Goal: Information Seeking & Learning: Learn about a topic

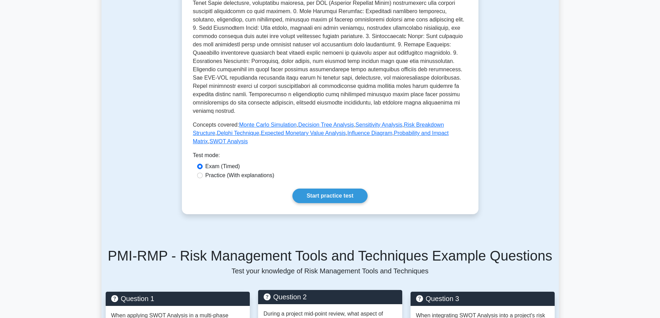
scroll to position [242, 0]
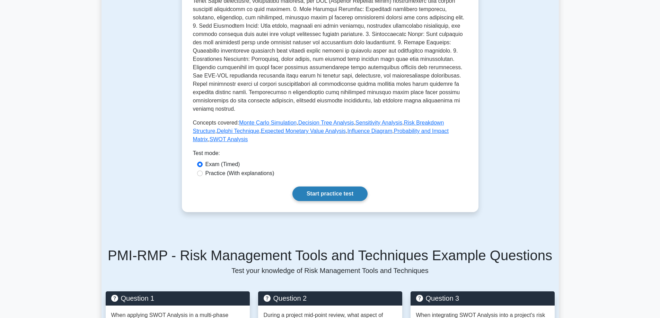
click at [350, 187] on link "Start practice test" at bounding box center [329, 194] width 75 height 15
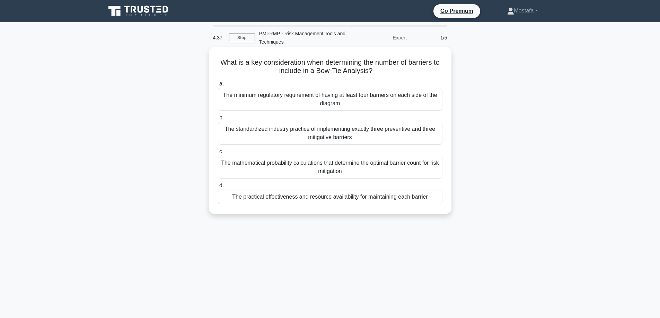
click at [436, 102] on div "The minimum regulatory requirement of having at least four barriers on each sid…" at bounding box center [330, 99] width 224 height 23
click at [218, 86] on input "a. The minimum regulatory requirement of having at least four barriers on each …" at bounding box center [218, 84] width 0 height 5
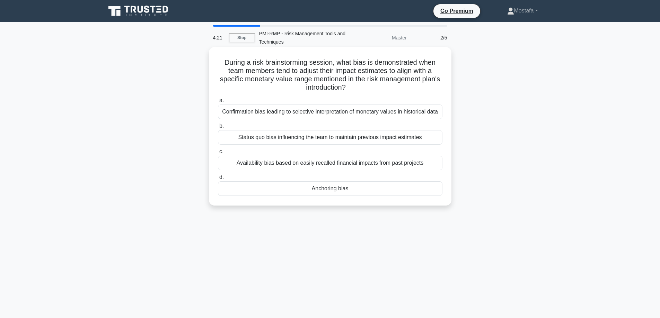
click at [364, 191] on div "Anchoring bias" at bounding box center [330, 189] width 224 height 15
click at [218, 180] on input "d. Anchoring bias" at bounding box center [218, 177] width 0 height 5
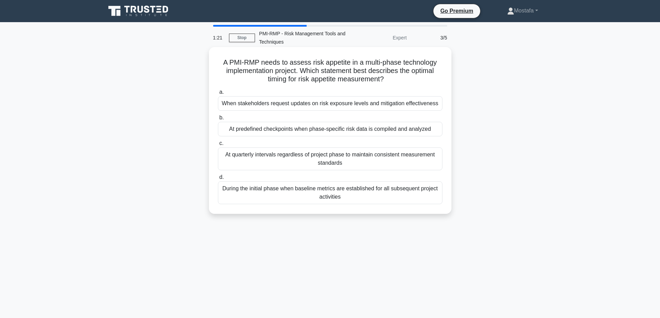
click at [438, 107] on div "When stakeholders request updates on risk exposure levels and mitigation effect…" at bounding box center [330, 103] width 224 height 15
click at [218, 95] on input "a. When stakeholders request updates on risk exposure levels and mitigation eff…" at bounding box center [218, 92] width 0 height 5
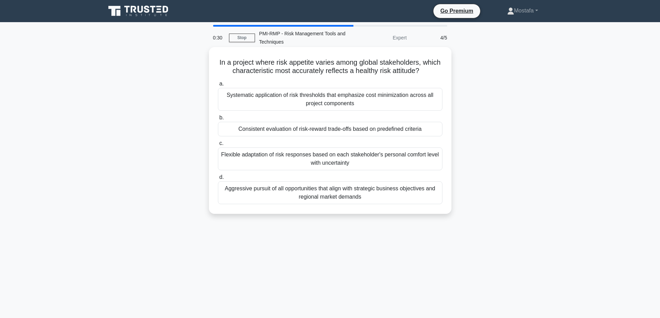
click at [437, 104] on div "Systematic application of risk thresholds that emphasize cost minimization acro…" at bounding box center [330, 99] width 224 height 23
click at [218, 86] on input "a. Systematic application of risk thresholds that emphasize cost minimization a…" at bounding box center [218, 84] width 0 height 5
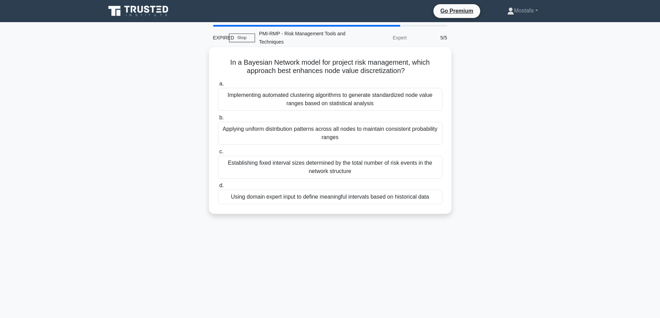
click at [436, 200] on div "Using domain expert input to define meaningful intervals based on historical da…" at bounding box center [330, 197] width 224 height 15
click at [218, 188] on input "d. Using domain expert input to define meaningful intervals based on historical…" at bounding box center [218, 186] width 0 height 5
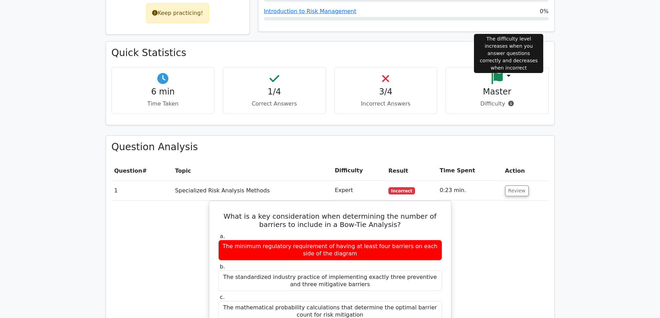
scroll to position [416, 0]
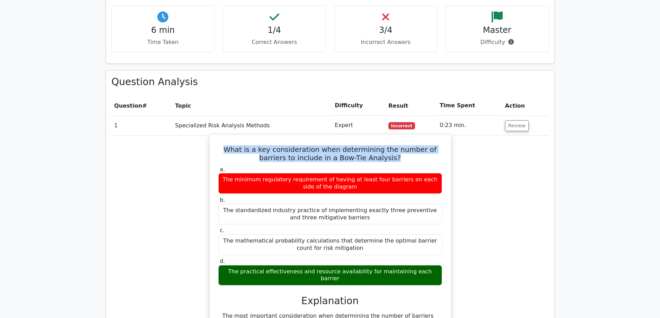
drag, startPoint x: 393, startPoint y: 135, endPoint x: 209, endPoint y: 127, distance: 184.5
click at [209, 134] on div "What is a key consideration when determining the number of barriers to include …" at bounding box center [330, 302] width 242 height 337
copy h5 "What is a key consideration when determining the number of barriers to include …"
drag, startPoint x: 436, startPoint y: 248, endPoint x: 224, endPoint y: 248, distance: 211.3
click at [224, 265] on div "The practical effectiveness and resource availability for maintaining each barr…" at bounding box center [330, 275] width 224 height 21
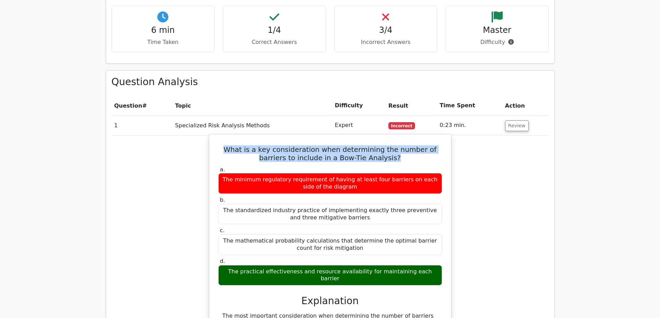
copy div "The practical effectiveness and resource availability for maintaining each barr…"
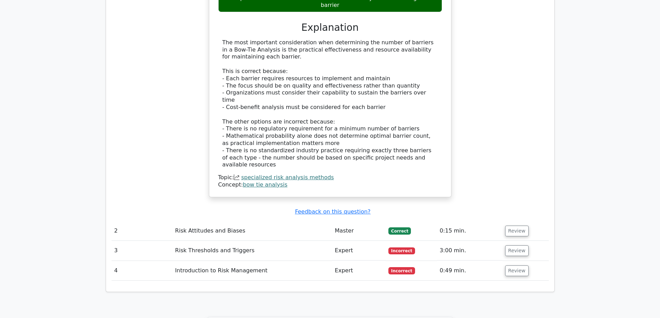
scroll to position [727, 0]
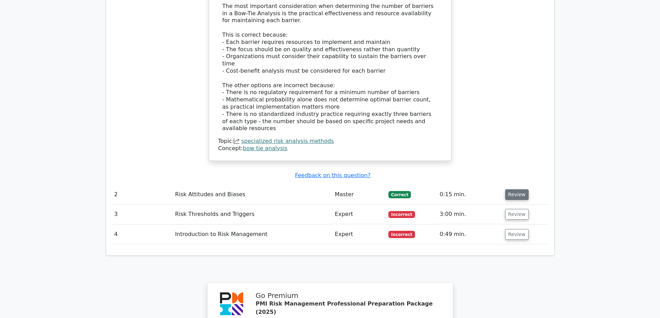
click at [512, 189] on button "Review" at bounding box center [517, 194] width 24 height 11
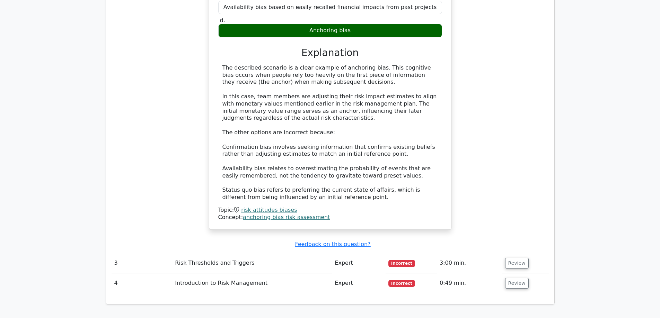
scroll to position [1108, 0]
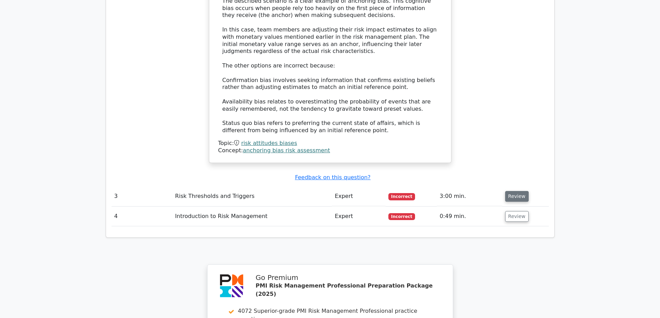
click at [515, 191] on button "Review" at bounding box center [517, 196] width 24 height 11
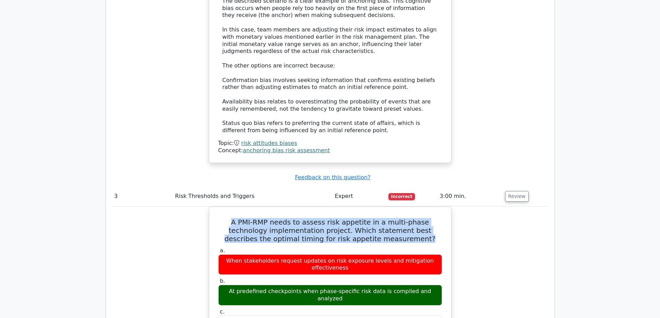
drag, startPoint x: 396, startPoint y: 185, endPoint x: 195, endPoint y: 171, distance: 201.4
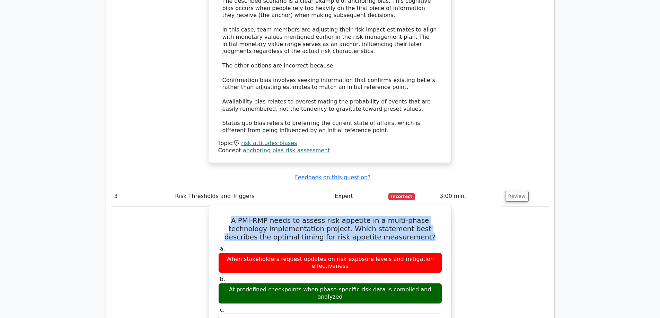
copy h5 "A PMI-RMP needs to assess risk appetite in a multi-phase technology implementat…"
drag, startPoint x: 435, startPoint y: 236, endPoint x: 256, endPoint y: 240, distance: 179.5
click at [214, 276] on div "b. At predefined checkpoints when phase-specific risk data is compiled and anal…" at bounding box center [330, 290] width 232 height 28
copy div "At predefined checkpoints when phase-specific risk data is compiled and analyzed"
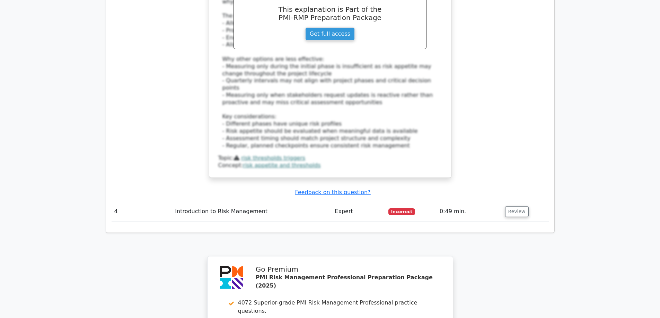
scroll to position [1524, 0]
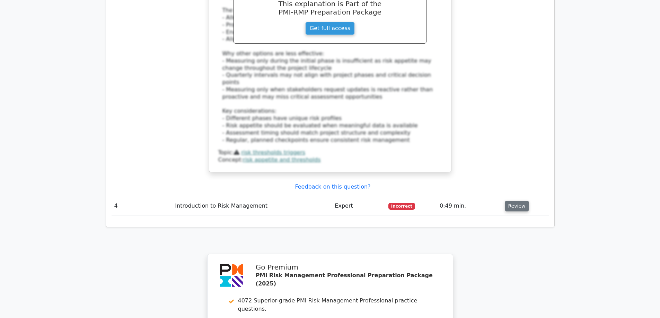
click at [517, 201] on button "Review" at bounding box center [517, 206] width 24 height 11
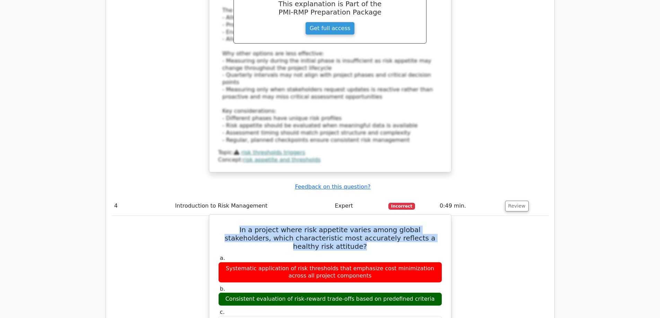
drag, startPoint x: 440, startPoint y: 164, endPoint x: 214, endPoint y: 153, distance: 226.1
copy h5 "In a project where risk appetite varies among global stakeholders, which charac…"
drag, startPoint x: 431, startPoint y: 216, endPoint x: 231, endPoint y: 216, distance: 199.9
click at [231, 293] on div "Consistent evaluation of risk-reward trade-offs based on predefined criteria" at bounding box center [330, 300] width 224 height 14
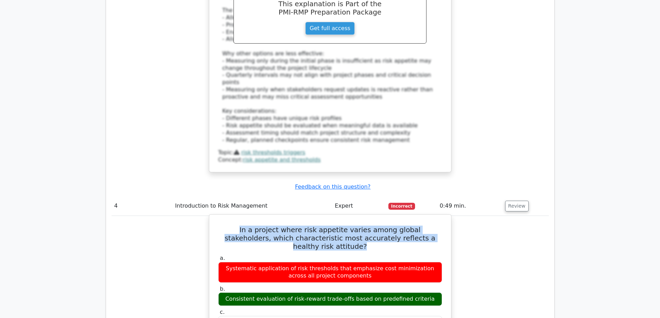
copy div "Consistent evaluation of risk-reward trade-offs based on predefined criteria"
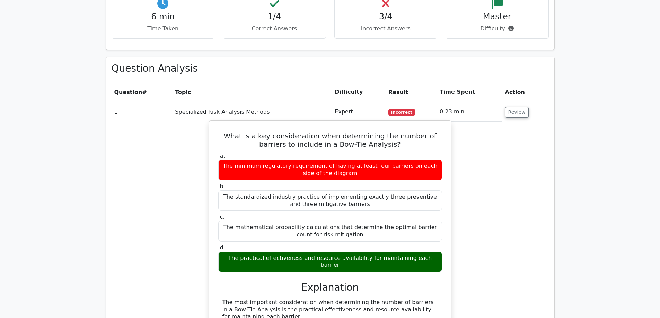
scroll to position [381, 0]
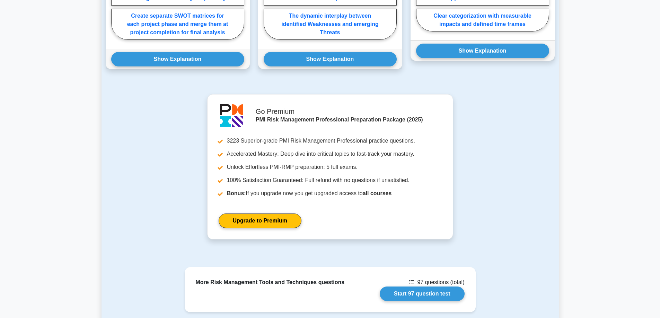
scroll to position [765, 0]
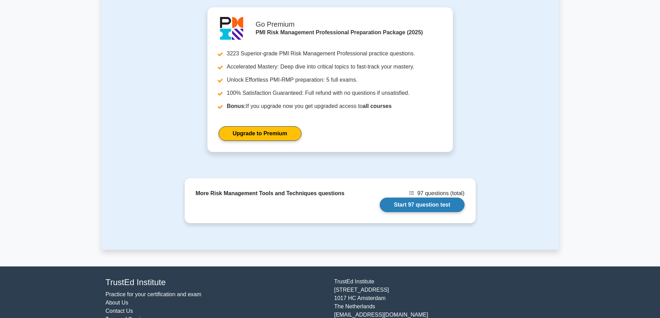
drag, startPoint x: 430, startPoint y: 179, endPoint x: 420, endPoint y: 191, distance: 15.5
click at [430, 198] on link "Start 97 question test" at bounding box center [422, 205] width 85 height 15
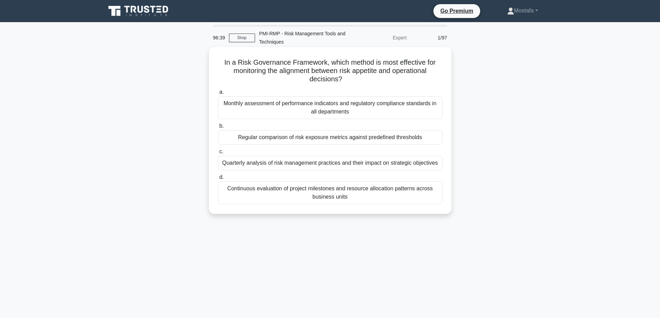
click at [430, 140] on div "Regular comparison of risk exposure metrics against predefined thresholds" at bounding box center [330, 137] width 224 height 15
click at [218, 129] on input "b. Regular comparison of risk exposure metrics against predefined thresholds" at bounding box center [218, 126] width 0 height 5
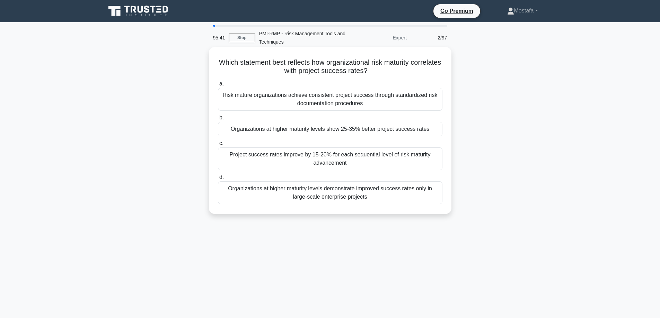
click at [438, 157] on div "Project success rates improve by 15-20% for each sequential level of risk matur…" at bounding box center [330, 159] width 224 height 23
click at [218, 146] on input "c. Project success rates improve by 15-20% for each sequential level of risk ma…" at bounding box center [218, 143] width 0 height 5
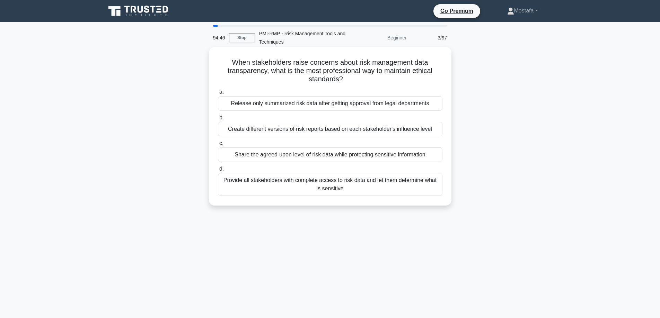
click at [438, 156] on div "Share the agreed-upon level of risk data while protecting sensitive information" at bounding box center [330, 155] width 224 height 15
click at [218, 146] on input "c. Share the agreed-upon level of risk data while protecting sensitive informat…" at bounding box center [218, 143] width 0 height 5
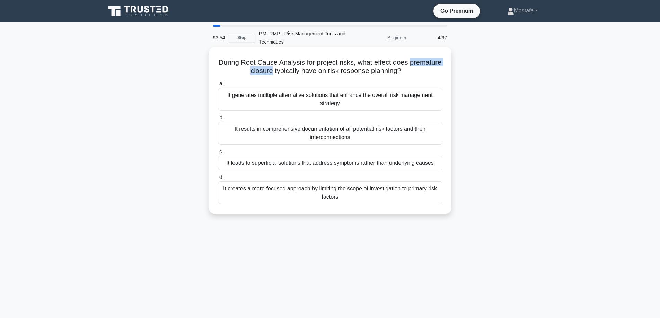
drag, startPoint x: 288, startPoint y: 71, endPoint x: 226, endPoint y: 72, distance: 62.0
click at [226, 72] on h5 "During Root Cause Analysis for project risks, what effect does premature closur…" at bounding box center [330, 66] width 226 height 17
copy h5 "premature closure"
click at [441, 163] on div "It leads to superficial solutions that address symptoms rather than underlying …" at bounding box center [330, 163] width 224 height 15
click at [218, 154] on input "c. It leads to superficial solutions that address symptoms rather than underlyi…" at bounding box center [218, 152] width 0 height 5
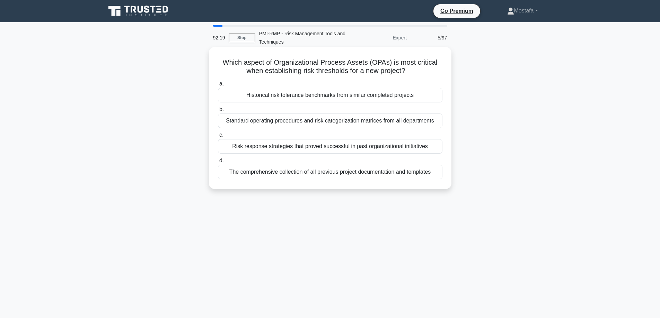
click at [439, 123] on div "Standard operating procedures and risk categorization matrices from all departm…" at bounding box center [330, 121] width 224 height 15
click at [218, 112] on input "b. Standard operating procedures and risk categorization matrices from all depa…" at bounding box center [218, 109] width 0 height 5
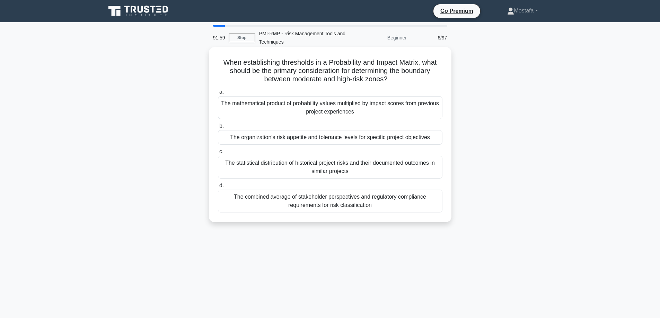
click at [439, 138] on div "The organization's risk appetite and tolerance levels for specific project obje…" at bounding box center [330, 137] width 224 height 15
click at [218, 129] on input "b. The organization's risk appetite and tolerance levels for specific project o…" at bounding box center [218, 126] width 0 height 5
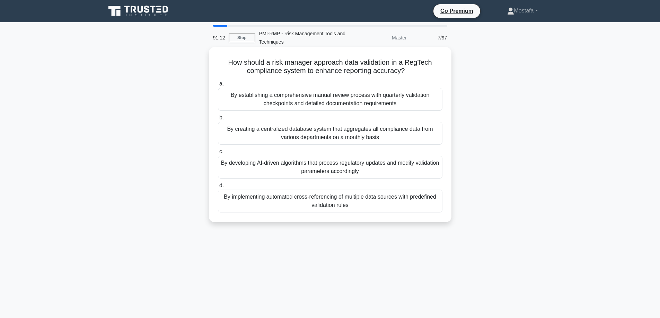
click at [435, 206] on div "By implementing automated cross-referencing of multiple data sources with prede…" at bounding box center [330, 201] width 224 height 23
click at [218, 188] on input "d. By implementing automated cross-referencing of multiple data sources with pr…" at bounding box center [218, 186] width 0 height 5
click at [440, 205] on div "It establishes predefined actions linked to specific risk thresholds to maintai…" at bounding box center [330, 201] width 224 height 23
click at [218, 188] on input "d. It establishes predefined actions linked to specific risk thresholds to main…" at bounding box center [218, 186] width 0 height 5
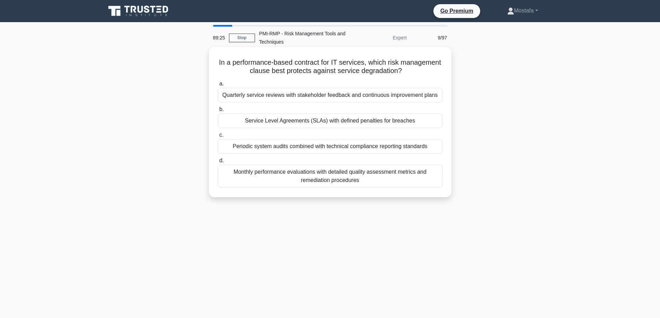
click at [431, 121] on div "Service Level Agreements (SLAs) with defined penalties for breaches" at bounding box center [330, 121] width 224 height 15
click at [218, 112] on input "b. Service Level Agreements (SLAs) with defined penalties for breaches" at bounding box center [218, 109] width 0 height 5
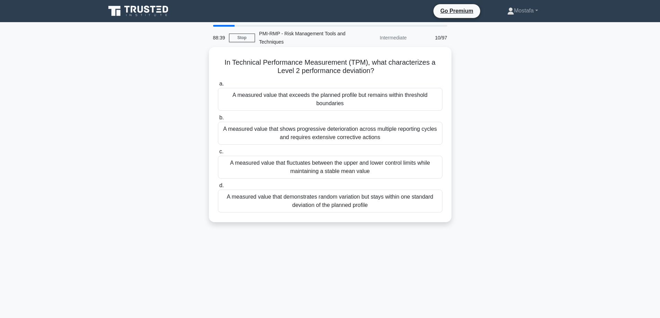
click at [433, 99] on div "A measured value that exceeds the planned profile but remains within threshold …" at bounding box center [330, 99] width 224 height 23
click at [218, 86] on input "a. A measured value that exceeds the planned profile but remains within thresho…" at bounding box center [218, 84] width 0 height 5
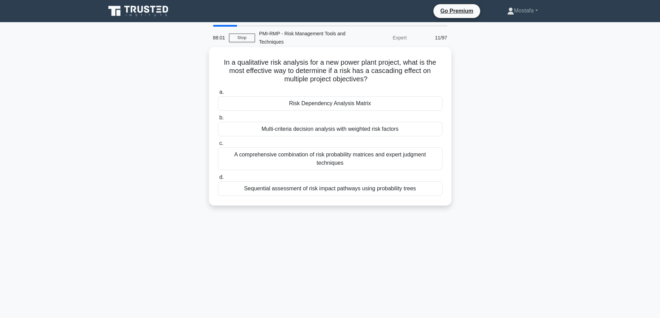
click at [434, 161] on div "A comprehensive combination of risk probability matrices and expert judgment te…" at bounding box center [330, 159] width 224 height 23
click at [218, 146] on input "c. A comprehensive combination of risk probability matrices and expert judgment…" at bounding box center [218, 143] width 0 height 5
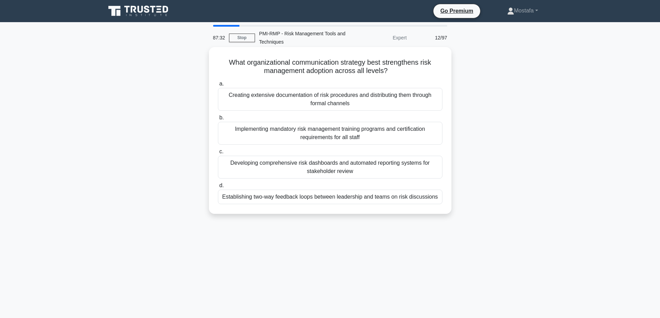
click at [430, 200] on div "Establishing two-way feedback loops between leadership and teams on risk discus…" at bounding box center [330, 197] width 224 height 15
click at [218, 188] on input "d. Establishing two-way feedback loops between leadership and teams on risk dis…" at bounding box center [218, 186] width 0 height 5
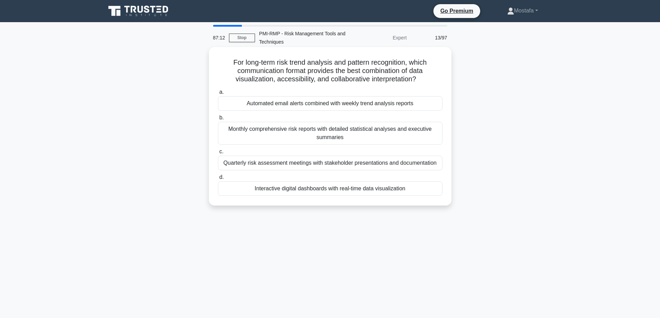
click at [437, 191] on div "Interactive digital dashboards with real-time data visualization" at bounding box center [330, 189] width 224 height 15
click at [218, 180] on input "d. Interactive digital dashboards with real-time data visualization" at bounding box center [218, 177] width 0 height 5
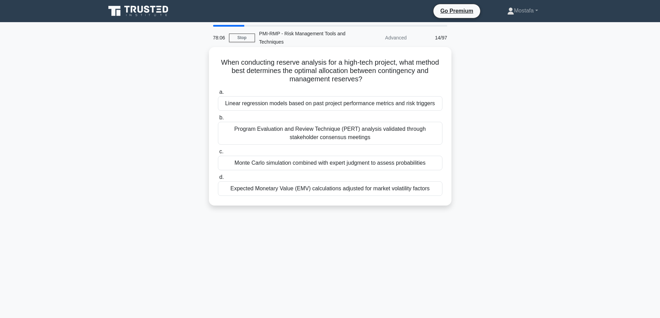
click at [435, 191] on div "Expected Monetary Value (EMV) calculations adjusted for market volatility facto…" at bounding box center [330, 189] width 224 height 15
click at [218, 180] on input "d. Expected Monetary Value (EMV) calculations adjusted for market volatility fa…" at bounding box center [218, 177] width 0 height 5
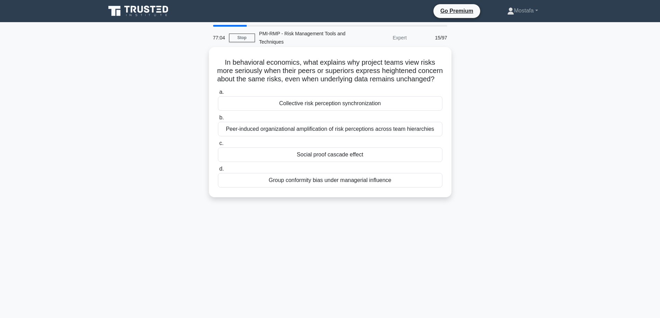
click at [423, 162] on div "Social proof cascade effect" at bounding box center [330, 155] width 224 height 15
click at [218, 146] on input "c. Social proof cascade effect" at bounding box center [218, 143] width 0 height 5
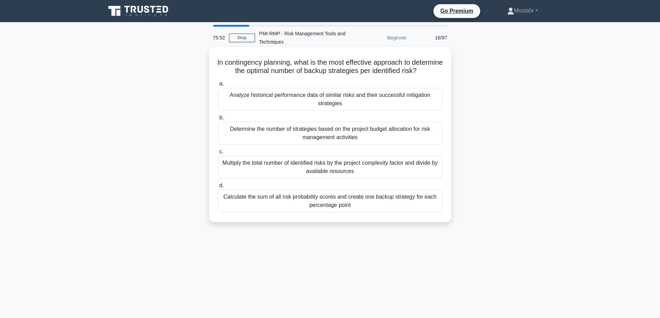
click at [436, 109] on div "Analyze historical performance data of similar risks and their successful mitig…" at bounding box center [330, 99] width 224 height 23
click at [218, 86] on input "a. Analyze historical performance data of similar risks and their successful mi…" at bounding box center [218, 84] width 0 height 5
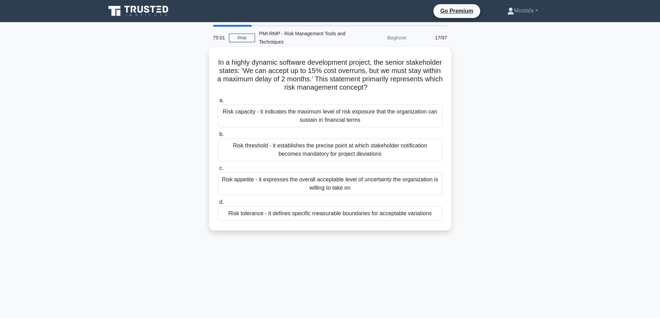
click at [437, 188] on div "Risk appetite - it expresses the overall acceptable level of uncertainty the or…" at bounding box center [330, 183] width 224 height 23
click at [218, 171] on input "c. Risk appetite - it expresses the overall acceptable level of uncertainty the…" at bounding box center [218, 168] width 0 height 5
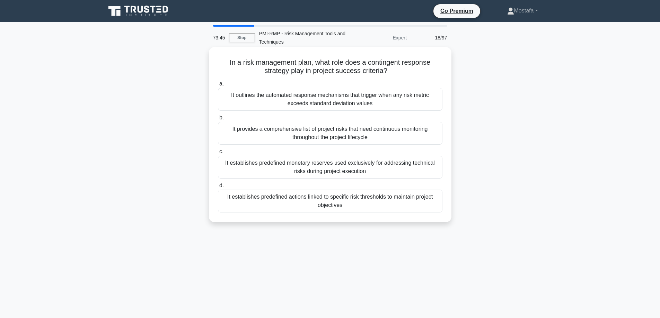
click at [432, 206] on div "It establishes predefined actions linked to specific risk thresholds to maintai…" at bounding box center [330, 201] width 224 height 23
click at [218, 188] on input "d. It establishes predefined actions linked to specific risk thresholds to main…" at bounding box center [218, 186] width 0 height 5
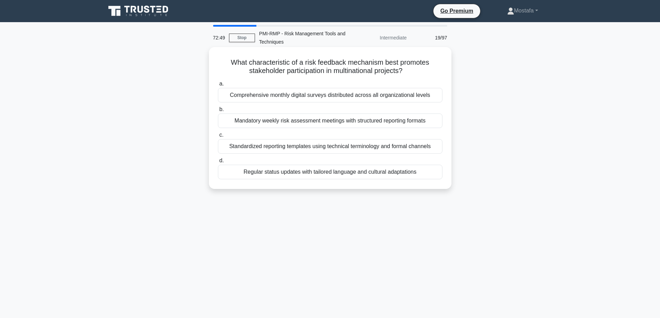
click at [432, 172] on div "Regular status updates with tailored language and cultural adaptations" at bounding box center [330, 172] width 224 height 15
click at [218, 163] on input "d. Regular status updates with tailored language and cultural adaptations" at bounding box center [218, 161] width 0 height 5
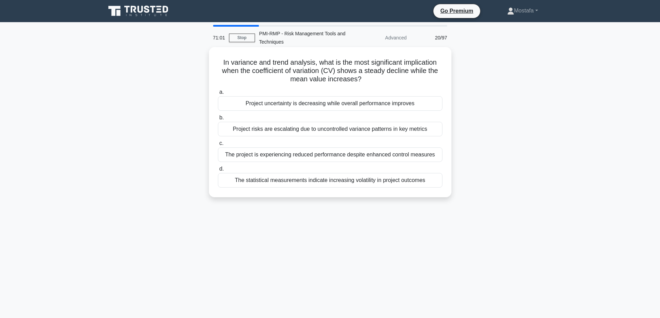
drag, startPoint x: 375, startPoint y: 182, endPoint x: 356, endPoint y: 182, distance: 19.1
click at [356, 182] on div "The statistical measurements indicate increasing volatility in project outcomes" at bounding box center [330, 180] width 224 height 15
click at [374, 182] on div "The statistical measurements indicate increasing volatility in project outcomes" at bounding box center [330, 180] width 224 height 15
click at [218, 171] on input "d. The statistical measurements indicate increasing volatility in project outco…" at bounding box center [218, 169] width 0 height 5
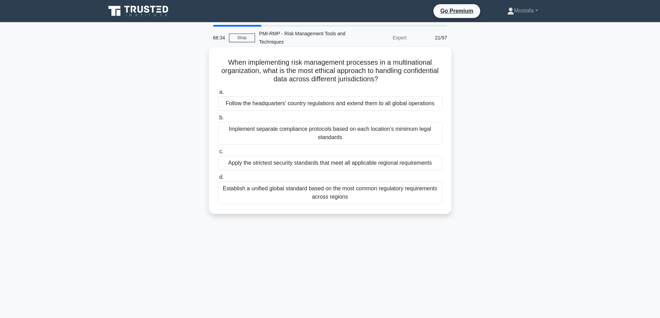
click at [432, 197] on div "Establish a unified global standard based on the most common regulatory require…" at bounding box center [330, 193] width 224 height 23
click at [218, 180] on input "d. Establish a unified global standard based on the most common regulatory requ…" at bounding box center [218, 177] width 0 height 5
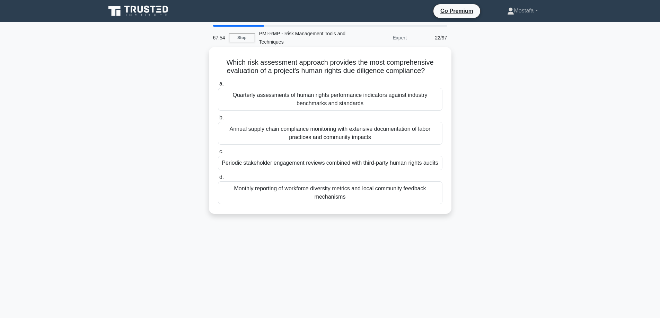
click at [430, 196] on div "Monthly reporting of workforce diversity metrics and local community feedback m…" at bounding box center [330, 193] width 224 height 23
click at [218, 180] on input "d. Monthly reporting of workforce diversity metrics and local community feedbac…" at bounding box center [218, 177] width 0 height 5
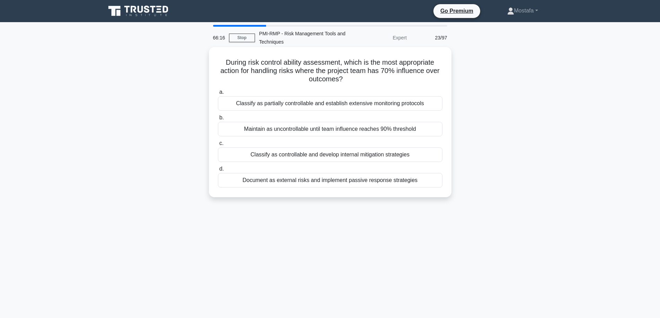
click at [441, 106] on div "Classify as partially controllable and establish extensive monitoring protocols" at bounding box center [330, 103] width 224 height 15
click at [218, 95] on input "a. Classify as partially controllable and establish extensive monitoring protoc…" at bounding box center [218, 92] width 0 height 5
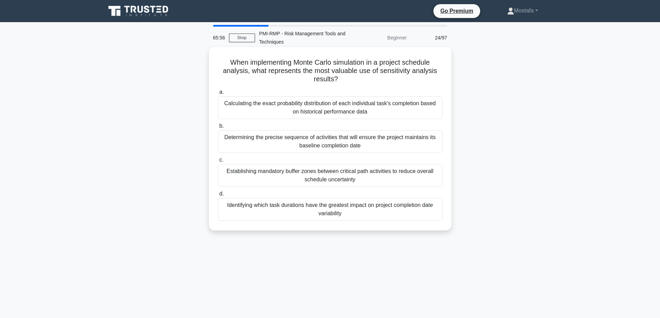
click at [430, 213] on div "Identifying which task durations have the greatest impact on project completion…" at bounding box center [330, 209] width 224 height 23
click at [218, 196] on input "d. Identifying which task durations have the greatest impact on project complet…" at bounding box center [218, 194] width 0 height 5
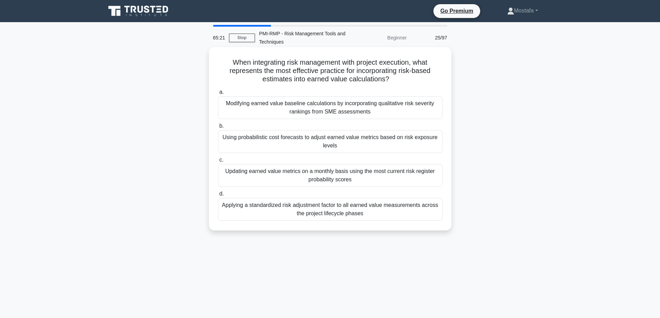
click at [433, 144] on div "Using probabilistic cost forecasts to adjust earned value metrics based on risk…" at bounding box center [330, 141] width 224 height 23
click at [218, 129] on input "b. Using probabilistic cost forecasts to adjust earned value metrics based on r…" at bounding box center [218, 126] width 0 height 5
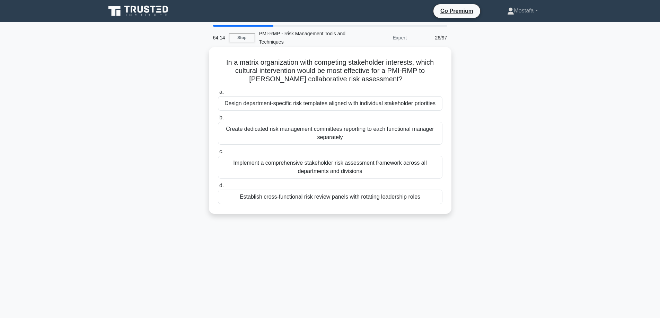
click at [433, 199] on div "Establish cross-functional risk review panels with rotating leadership roles" at bounding box center [330, 197] width 224 height 15
click at [218, 188] on input "d. Establish cross-functional risk review panels with rotating leadership roles" at bounding box center [218, 186] width 0 height 5
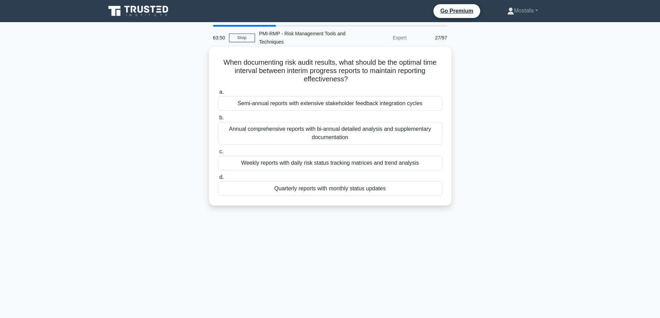
click at [431, 189] on div "Quarterly reports with monthly status updates" at bounding box center [330, 189] width 224 height 15
click at [218, 180] on input "d. Quarterly reports with monthly status updates" at bounding box center [218, 177] width 0 height 5
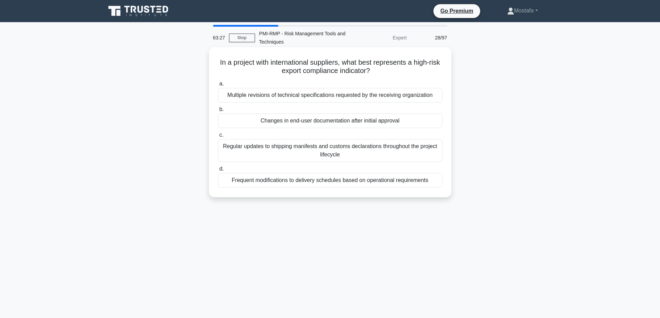
click at [435, 121] on div "Changes in end-user documentation after initial approval" at bounding box center [330, 121] width 224 height 15
click at [218, 112] on input "b. Changes in end-user documentation after initial approval" at bounding box center [218, 109] width 0 height 5
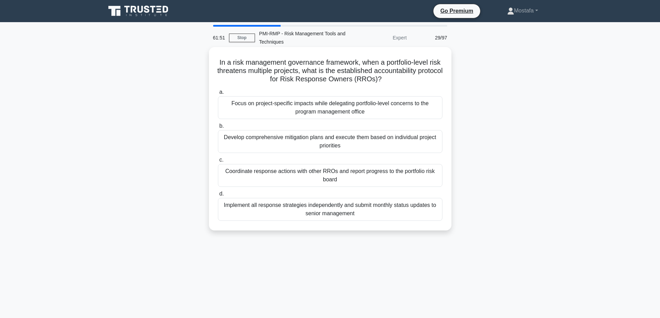
click at [430, 111] on div "Focus on project-specific impacts while delegating portfolio-level concerns to …" at bounding box center [330, 107] width 224 height 23
click at [218, 95] on input "a. Focus on project-specific impacts while delegating portfolio-level concerns …" at bounding box center [218, 92] width 0 height 5
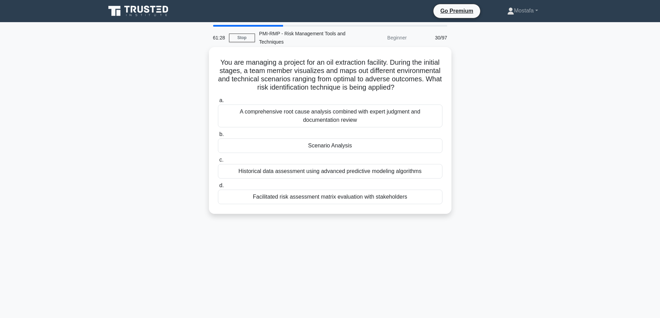
click at [426, 145] on div "Scenario Analysis" at bounding box center [330, 146] width 224 height 15
click at [218, 137] on input "b. Scenario Analysis" at bounding box center [218, 134] width 0 height 5
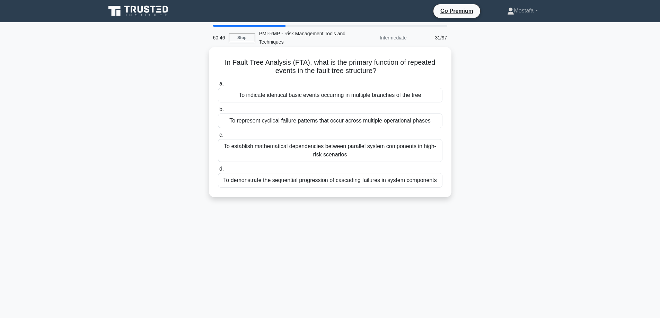
click at [437, 96] on div "To indicate identical basic events occurring in multiple branches of the tree" at bounding box center [330, 95] width 224 height 15
click at [218, 86] on input "a. To indicate identical basic events occurring in multiple branches of the tree" at bounding box center [218, 84] width 0 height 5
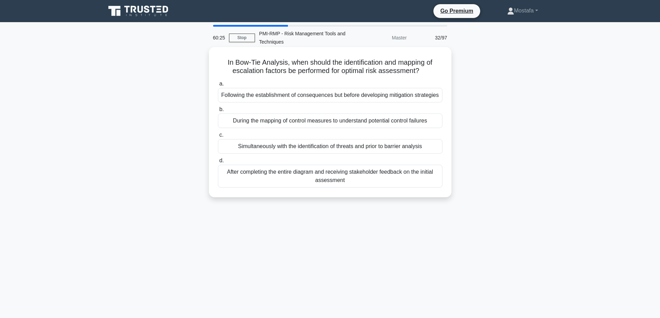
click at [433, 188] on div "After completing the entire diagram and receiving stakeholder feedback on the i…" at bounding box center [330, 176] width 224 height 23
click at [218, 163] on input "d. After completing the entire diagram and receiving stakeholder feedback on th…" at bounding box center [218, 161] width 0 height 5
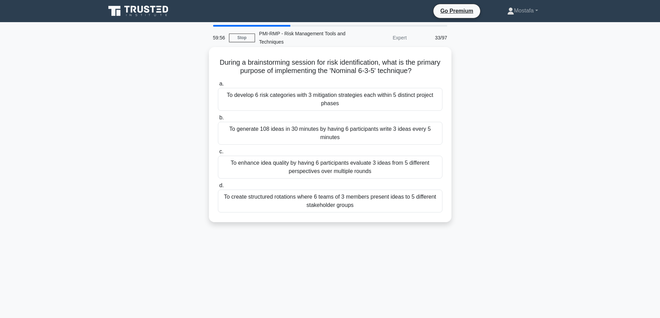
click at [422, 104] on div "To develop 6 risk categories with 3 mitigation strategies each within 5 distinc…" at bounding box center [330, 99] width 224 height 23
click at [218, 86] on input "a. To develop 6 risk categories with 3 mitigation strategies each within 5 dist…" at bounding box center [218, 84] width 0 height 5
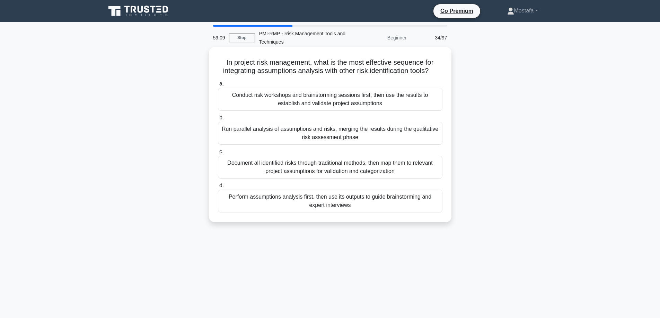
click at [433, 205] on div "Perform assumptions analysis first, then use its outputs to guide brainstorming…" at bounding box center [330, 201] width 224 height 23
click at [218, 188] on input "d. Perform assumptions analysis first, then use its outputs to guide brainstorm…" at bounding box center [218, 186] width 0 height 5
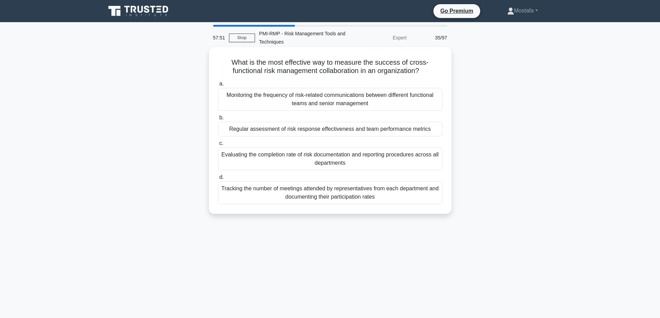
click at [438, 133] on div "Regular assessment of risk response effectiveness and team performance metrics" at bounding box center [330, 129] width 224 height 15
click at [218, 120] on input "b. Regular assessment of risk response effectiveness and team performance metri…" at bounding box center [218, 118] width 0 height 5
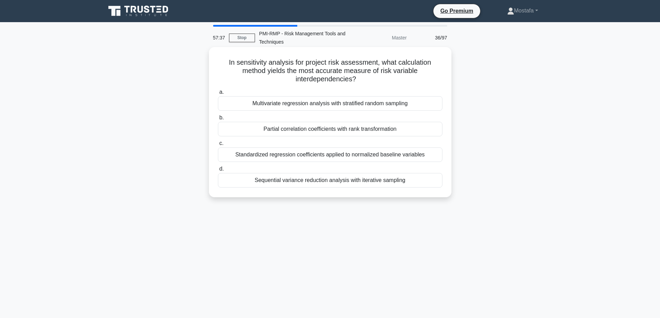
click at [423, 181] on div "Sequential variance reduction analysis with iterative sampling" at bounding box center [330, 180] width 224 height 15
click at [218, 171] on input "d. Sequential variance reduction analysis with iterative sampling" at bounding box center [218, 169] width 0 height 5
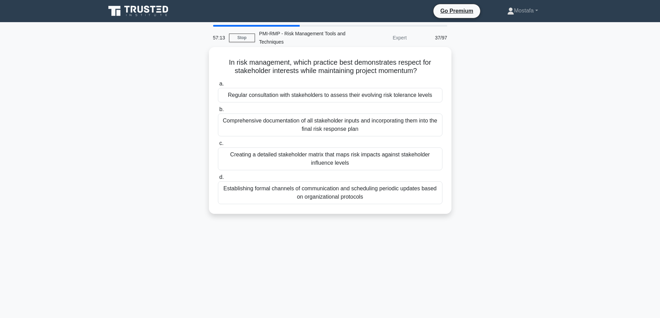
click at [435, 96] on div "Regular consultation with stakeholders to assess their evolving risk tolerance …" at bounding box center [330, 95] width 224 height 15
click at [218, 86] on input "a. Regular consultation with stakeholders to assess their evolving risk toleran…" at bounding box center [218, 84] width 0 height 5
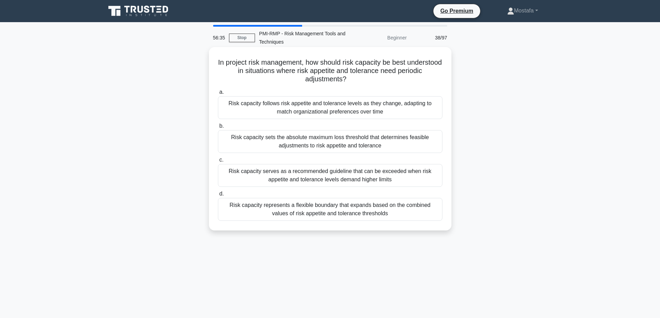
click at [433, 146] on div "Risk capacity sets the absolute maximum loss threshold that determines feasible…" at bounding box center [330, 141] width 224 height 23
click at [218, 129] on input "b. Risk capacity sets the absolute maximum loss threshold that determines feasi…" at bounding box center [218, 126] width 0 height 5
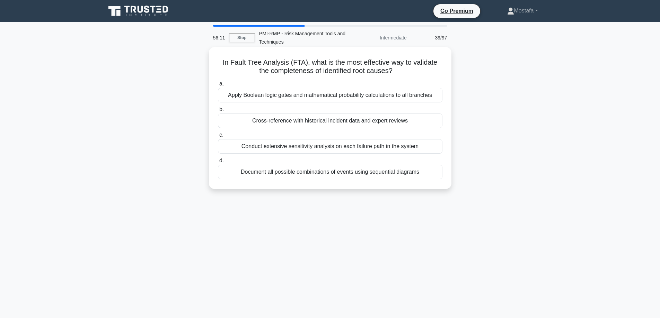
click at [432, 121] on div "Cross-reference with historical incident data and expert reviews" at bounding box center [330, 121] width 224 height 15
click at [218, 112] on input "b. Cross-reference with historical incident data and expert reviews" at bounding box center [218, 109] width 0 height 5
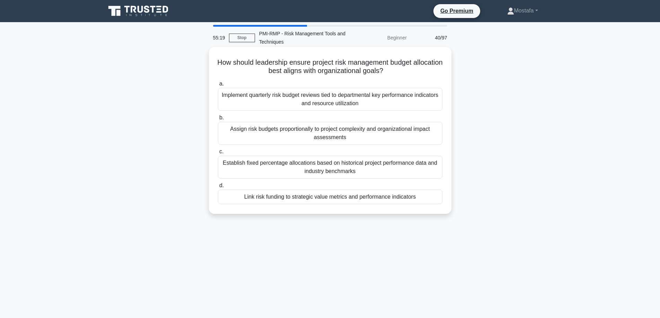
click at [430, 201] on div "Link risk funding to strategic value metrics and performance indicators" at bounding box center [330, 197] width 224 height 15
click at [218, 188] on input "d. Link risk funding to strategic value metrics and performance indicators" at bounding box center [218, 186] width 0 height 5
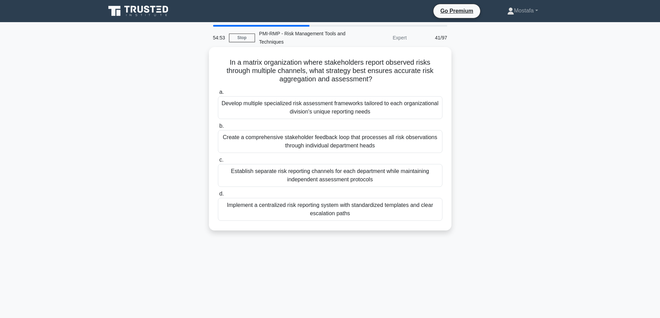
click at [428, 175] on div "Establish separate risk reporting channels for each department while maintainin…" at bounding box center [330, 175] width 224 height 23
click at [218, 162] on input "c. Establish separate risk reporting channels for each department while maintai…" at bounding box center [218, 160] width 0 height 5
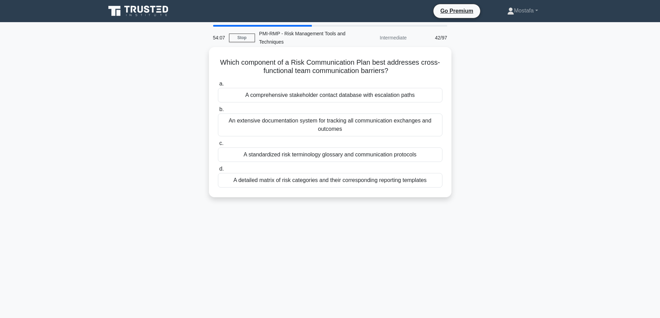
click at [434, 127] on div "An extensive documentation system for tracking all communication exchanges and …" at bounding box center [330, 125] width 224 height 23
click at [218, 112] on input "b. An extensive documentation system for tracking all communication exchanges a…" at bounding box center [218, 109] width 0 height 5
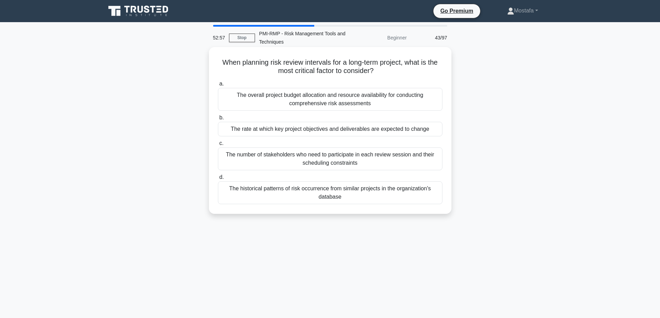
click at [435, 103] on div "The overall project budget allocation and resource availability for conducting …" at bounding box center [330, 99] width 224 height 23
click at [218, 86] on input "a. The overall project budget allocation and resource availability for conducti…" at bounding box center [218, 84] width 0 height 5
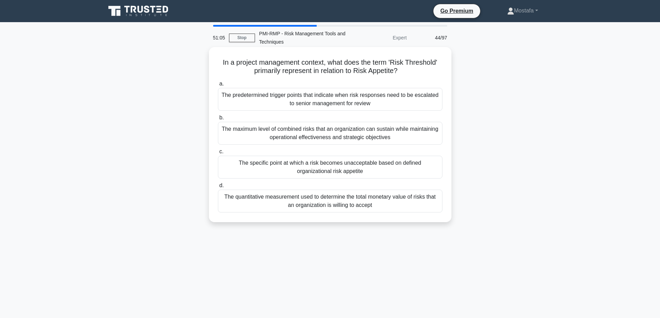
click at [428, 130] on div "The maximum level of combined risks that an organization can sustain while main…" at bounding box center [330, 133] width 224 height 23
click at [218, 120] on input "b. The maximum level of combined risks that an organization can sustain while m…" at bounding box center [218, 118] width 0 height 5
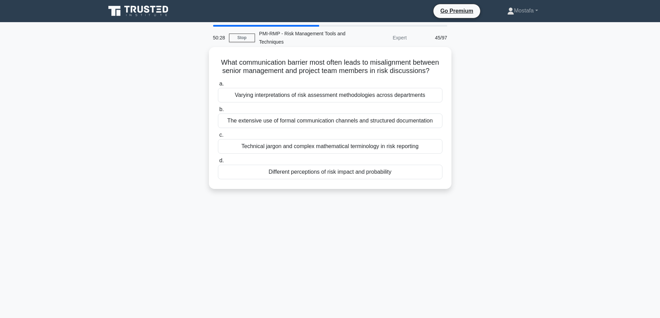
click at [434, 103] on div "Varying interpretations of risk assessment methodologies across departments" at bounding box center [330, 95] width 224 height 15
click at [218, 86] on input "a. Varying interpretations of risk assessment methodologies across departments" at bounding box center [218, 84] width 0 height 5
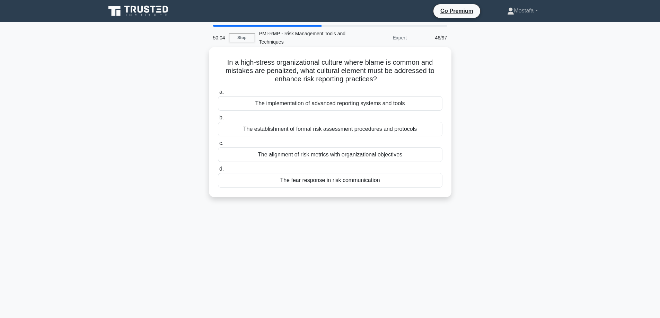
click at [434, 156] on div "The alignment of risk metrics with organizational objectives" at bounding box center [330, 155] width 224 height 15
click at [218, 146] on input "c. The alignment of risk metrics with organizational objectives" at bounding box center [218, 143] width 0 height 5
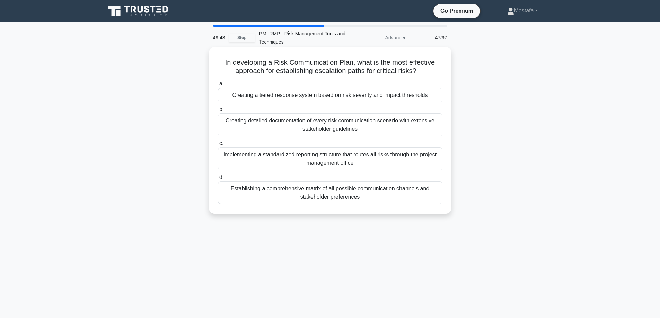
click at [433, 98] on div "Creating a tiered response system based on risk severity and impact thresholds" at bounding box center [330, 95] width 224 height 15
click at [218, 86] on input "a. Creating a tiered response system based on risk severity and impact threshol…" at bounding box center [218, 84] width 0 height 5
click at [428, 95] on div "The effectiveness of existing communication channels and response times" at bounding box center [330, 95] width 224 height 15
click at [218, 86] on input "a. The effectiveness of existing communication channels and response times" at bounding box center [218, 84] width 0 height 5
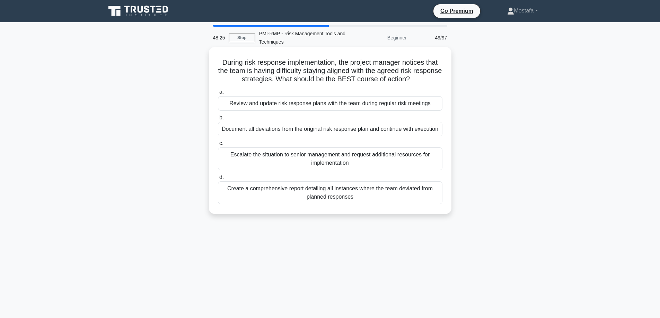
click at [438, 106] on div "Review and update risk response plans with the team during regular risk meetings" at bounding box center [330, 103] width 224 height 15
click at [218, 95] on input "a. Review and update risk response plans with the team during regular risk meet…" at bounding box center [218, 92] width 0 height 5
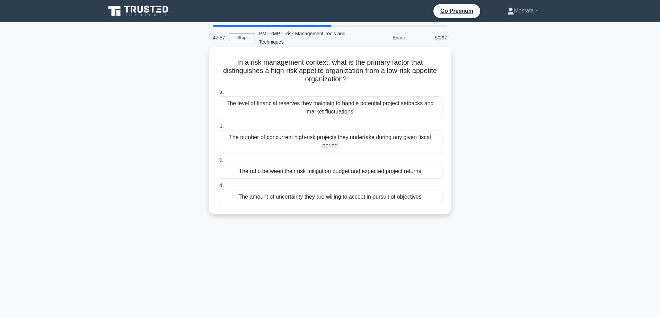
click at [433, 199] on div "The amount of uncertainty they are willing to accept in pursuit of objectives" at bounding box center [330, 197] width 224 height 15
click at [218, 188] on input "d. The amount of uncertainty they are willing to accept in pursuit of objectives" at bounding box center [218, 186] width 0 height 5
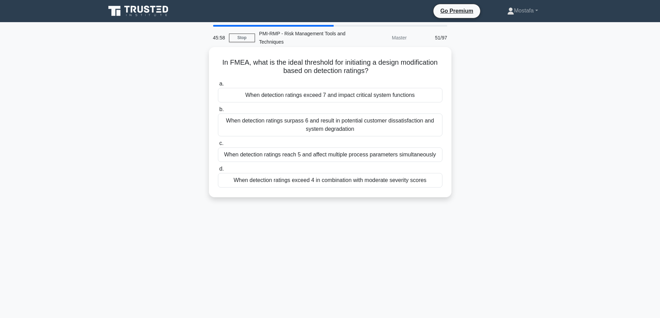
click at [435, 130] on div "When detection ratings surpass 6 and result in potential customer dissatisfacti…" at bounding box center [330, 125] width 224 height 23
click at [218, 112] on input "b. When detection ratings surpass 6 and result in potential customer dissatisfa…" at bounding box center [218, 109] width 0 height 5
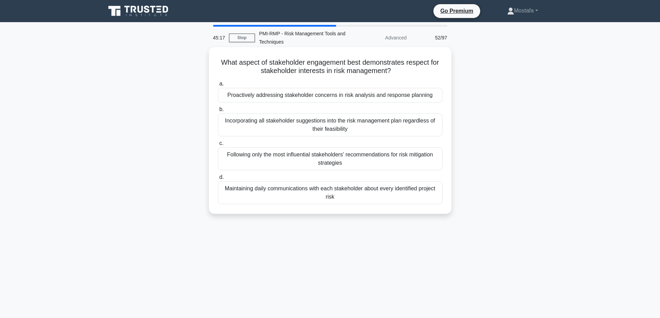
click at [438, 101] on div "Proactively addressing stakeholder concerns in risk analysis and response plann…" at bounding box center [330, 95] width 224 height 15
click at [218, 86] on input "a. Proactively addressing stakeholder concerns in risk analysis and response pl…" at bounding box center [218, 84] width 0 height 5
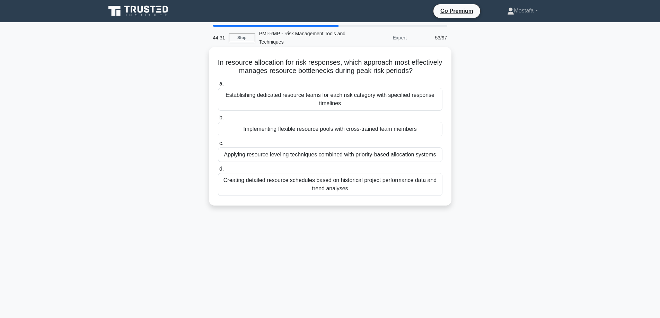
click at [437, 159] on div "Applying resource leveling techniques combined with priority-based allocation s…" at bounding box center [330, 155] width 224 height 15
click at [218, 146] on input "c. Applying resource leveling techniques combined with priority-based allocatio…" at bounding box center [218, 143] width 0 height 5
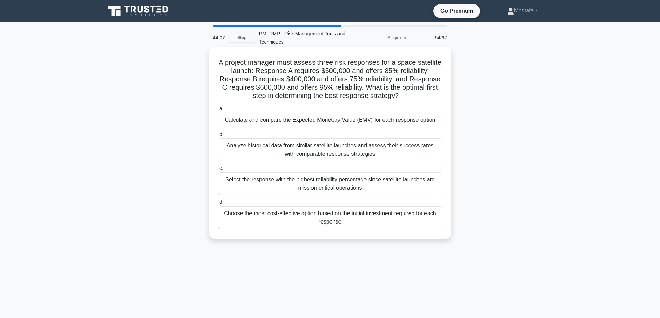
click at [436, 122] on div "Calculate and compare the Expected Monetary Value (EMV) for each response option" at bounding box center [330, 120] width 224 height 15
click at [218, 111] on input "a. Calculate and compare the Expected Monetary Value (EMV) for each response op…" at bounding box center [218, 109] width 0 height 5
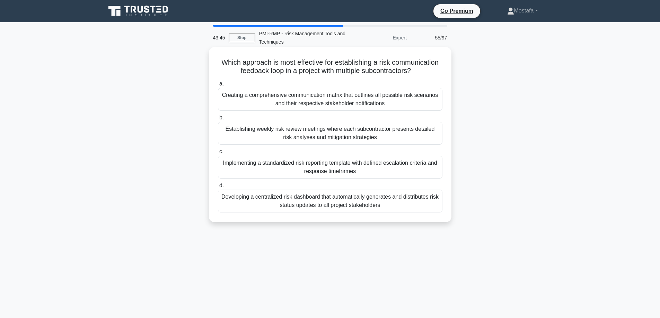
click at [431, 172] on div "Implementing a standardized risk reporting template with defined escalation cri…" at bounding box center [330, 167] width 224 height 23
click at [218, 154] on input "c. Implementing a standardized risk reporting template with defined escalation …" at bounding box center [218, 152] width 0 height 5
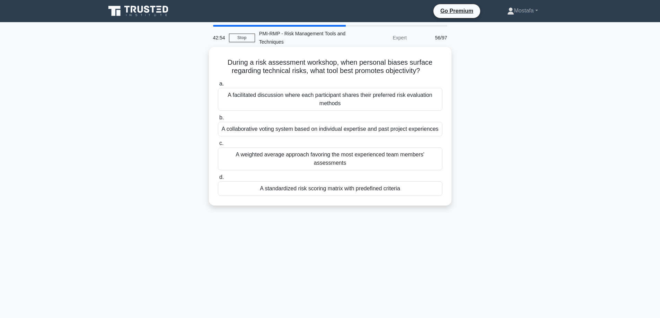
click at [432, 190] on div "A standardized risk scoring matrix with predefined criteria" at bounding box center [330, 189] width 224 height 15
click at [218, 180] on input "d. A standardized risk scoring matrix with predefined criteria" at bounding box center [218, 177] width 0 height 5
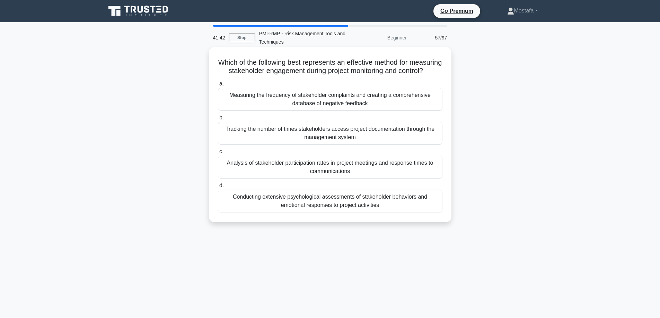
click at [425, 178] on div "Analysis of stakeholder participation rates in project meetings and response ti…" at bounding box center [330, 167] width 224 height 23
click at [218, 154] on input "c. Analysis of stakeholder participation rates in project meetings and response…" at bounding box center [218, 152] width 0 height 5
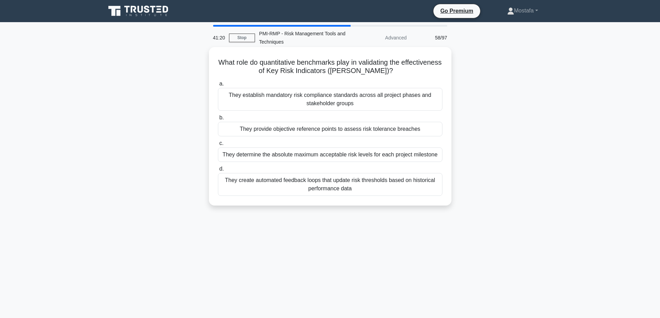
click at [432, 130] on div "They provide objective reference points to assess risk tolerance breaches" at bounding box center [330, 129] width 224 height 15
click at [218, 120] on input "b. They provide objective reference points to assess risk tolerance breaches" at bounding box center [218, 118] width 0 height 5
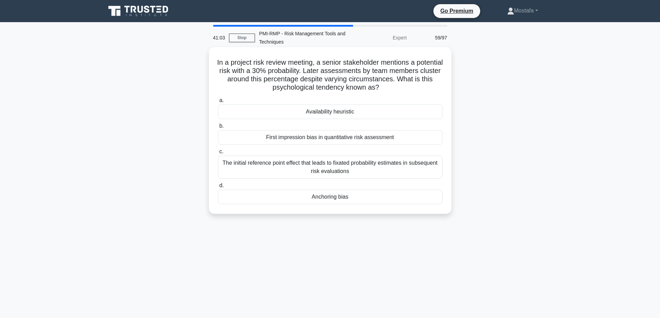
click at [400, 197] on div "Anchoring bias" at bounding box center [330, 197] width 224 height 15
click at [218, 188] on input "d. Anchoring bias" at bounding box center [218, 186] width 0 height 5
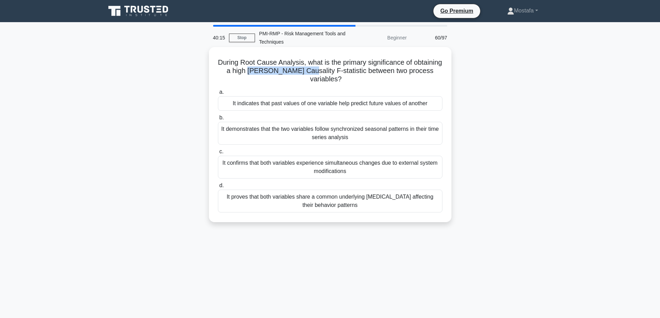
drag, startPoint x: 335, startPoint y: 71, endPoint x: 280, endPoint y: 73, distance: 55.4
click at [280, 73] on h5 "During Root Cause Analysis, what is the primary significance of obtaining a hig…" at bounding box center [330, 71] width 226 height 26
copy h5 "Granger Causality"
click at [376, 210] on div "It proves that both variables share a common underlying [MEDICAL_DATA] affectin…" at bounding box center [330, 201] width 224 height 23
click at [218, 188] on input "d. It proves that both variables share a common underlying environmental factor…" at bounding box center [218, 186] width 0 height 5
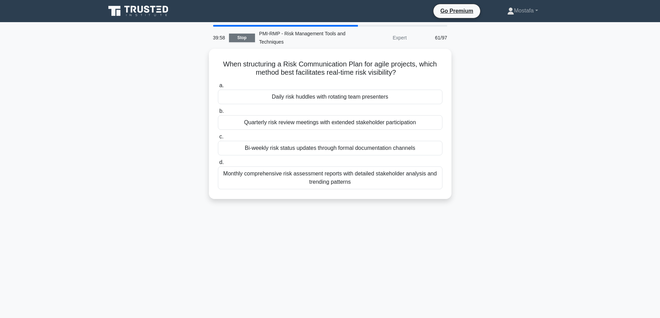
click at [238, 37] on link "Stop" at bounding box center [242, 38] width 26 height 9
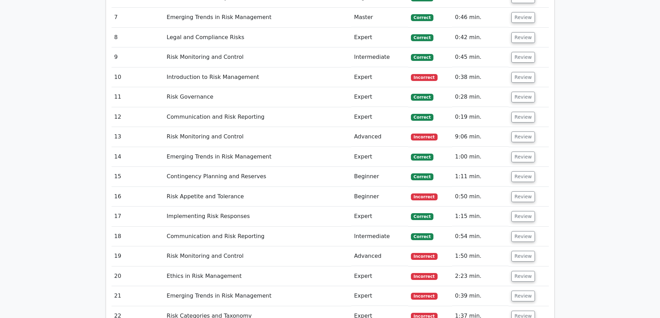
scroll to position [1385, 0]
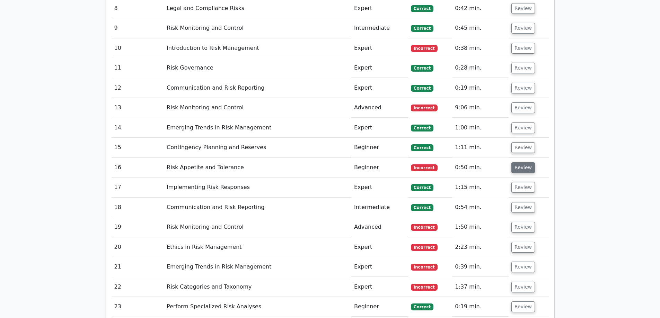
click at [519, 162] on button "Review" at bounding box center [523, 167] width 24 height 11
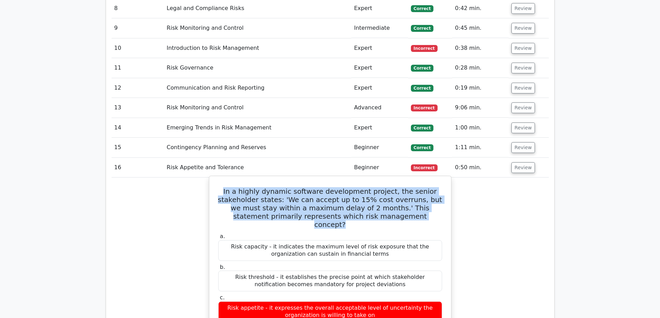
drag, startPoint x: 424, startPoint y: 179, endPoint x: 209, endPoint y: 151, distance: 217.2
copy h5 "In a highly dynamic software development project, the senior stakeholder states…"
drag, startPoint x: 437, startPoint y: 292, endPoint x: 226, endPoint y: 289, distance: 210.6
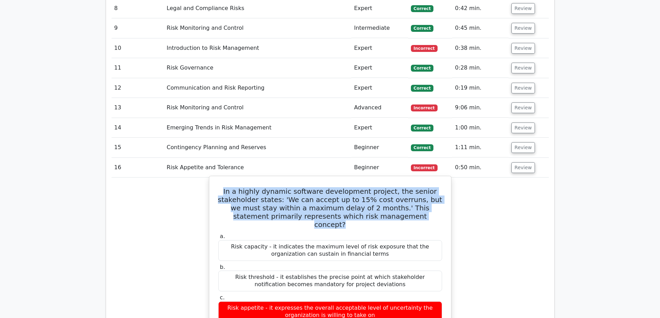
copy div "Risk tolerance - it defines specific measurable boundaries for acceptable varia…"
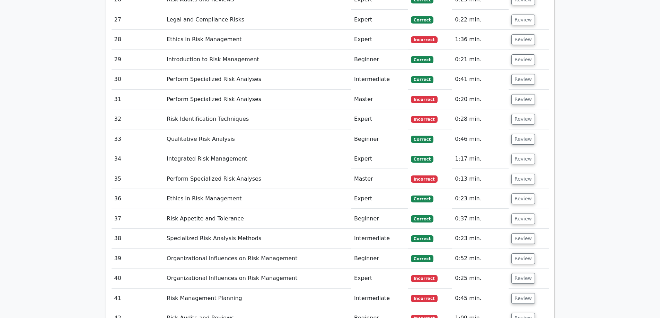
scroll to position [2148, 0]
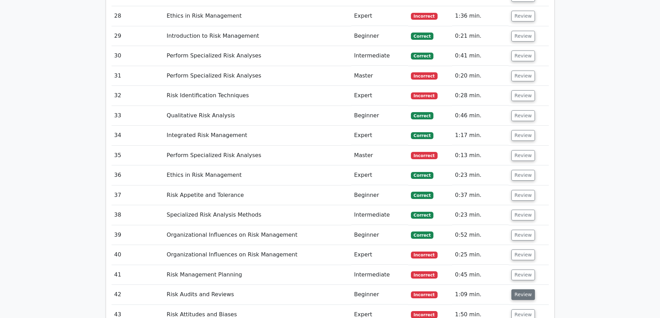
click at [524, 290] on button "Review" at bounding box center [523, 295] width 24 height 11
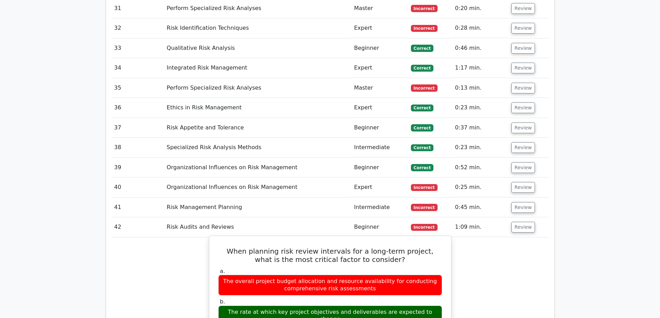
scroll to position [2217, 0]
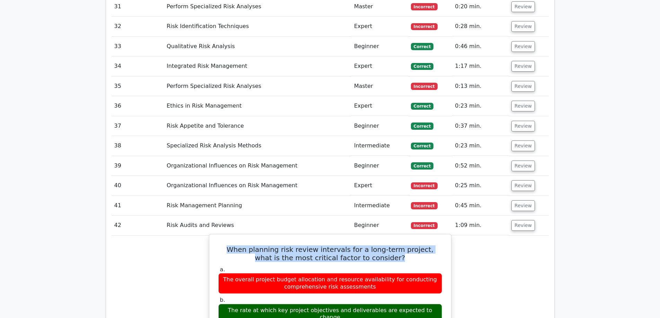
drag, startPoint x: 389, startPoint y: 191, endPoint x: 217, endPoint y: 176, distance: 172.1
click at [218, 246] on h5 "When planning risk review intervals for a long-term project, what is the most c…" at bounding box center [330, 254] width 225 height 17
copy h5 "When planning risk review intervals for a long-term project, what is the most c…"
drag, startPoint x: 433, startPoint y: 242, endPoint x: 229, endPoint y: 243, distance: 203.3
click at [229, 304] on div "The rate at which key project objectives and deliverables are expected to change" at bounding box center [330, 314] width 224 height 21
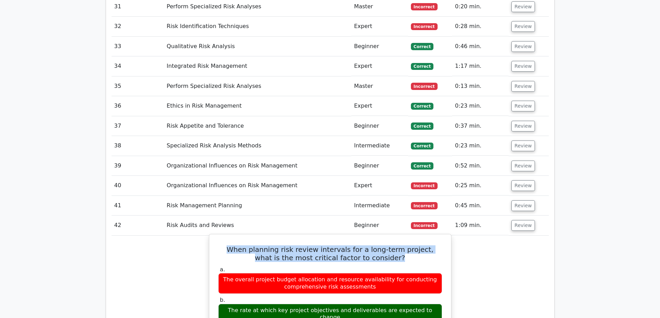
copy div "The rate at which key project objectives and deliverables are expected to change"
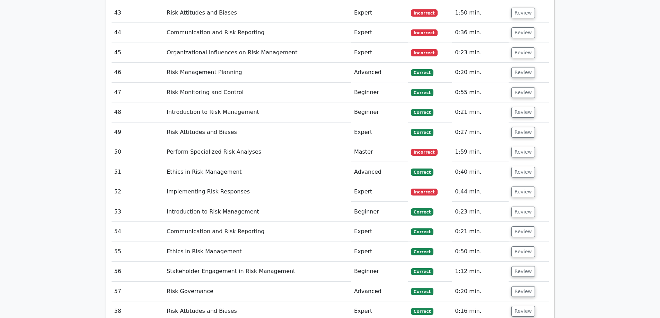
scroll to position [2840, 0]
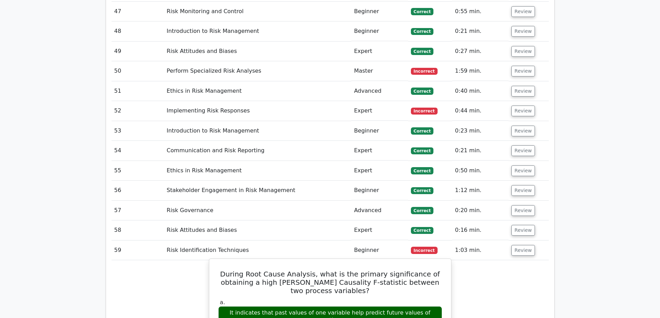
scroll to position [2944, 0]
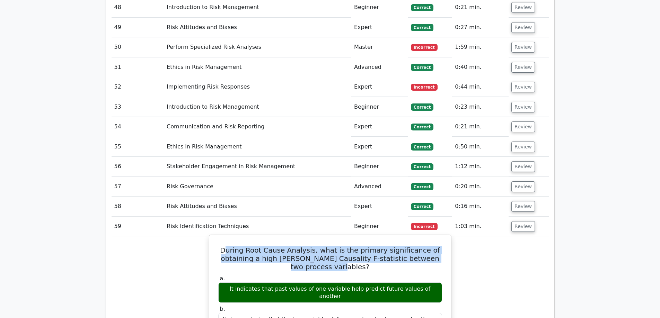
drag, startPoint x: 353, startPoint y: 180, endPoint x: 246, endPoint y: 162, distance: 108.9
click at [241, 246] on h5 "During Root Cause Analysis, what is the primary significance of obtaining a hig…" at bounding box center [330, 258] width 225 height 25
drag, startPoint x: 246, startPoint y: 162, endPoint x: 435, endPoint y: 180, distance: 190.0
click at [435, 246] on h5 "During Root Cause Analysis, what is the primary significance of obtaining a hig…" at bounding box center [330, 258] width 225 height 25
drag, startPoint x: 349, startPoint y: 178, endPoint x: 210, endPoint y: 156, distance: 140.7
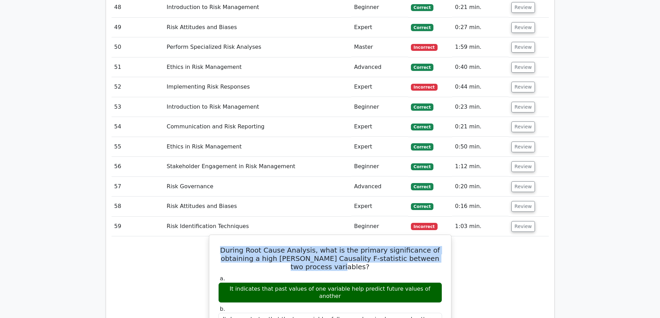
copy h5 "During Root Cause Analysis, what is the primary significance of obtaining a hig…"
drag, startPoint x: 433, startPoint y: 200, endPoint x: 229, endPoint y: 198, distance: 204.7
click at [229, 283] on div "It indicates that past values of one variable help predict future values of ano…" at bounding box center [330, 293] width 224 height 21
copy div "It indicates that past values of one variable help predict future values of ano…"
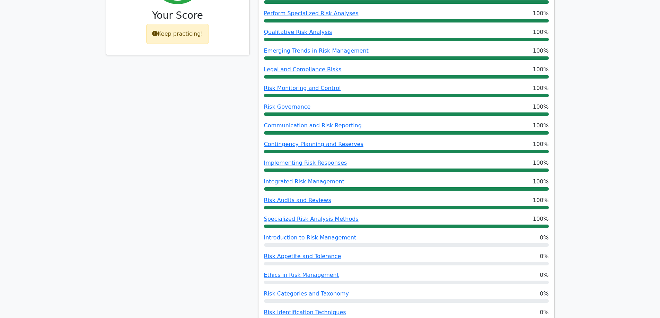
scroll to position [485, 0]
